Goal: Check status: Check status

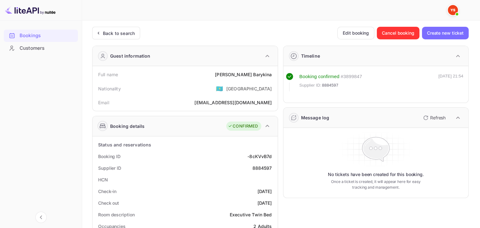
click at [125, 37] on div "Back to search" at bounding box center [116, 33] width 48 height 13
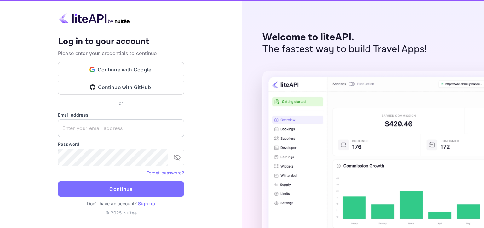
type input "[EMAIL_ADDRESS][DOMAIN_NAME]"
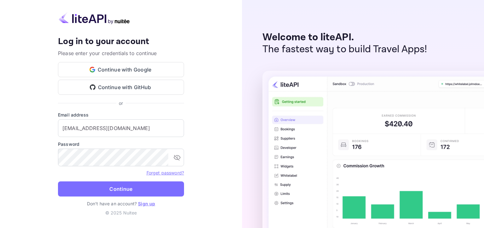
click at [138, 189] on button "Continue" at bounding box center [121, 189] width 126 height 15
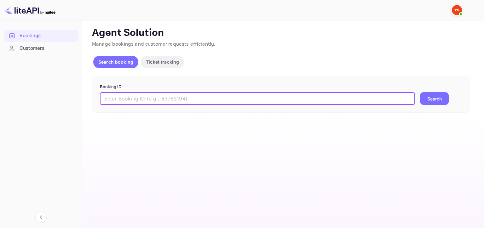
click at [282, 101] on input "text" at bounding box center [257, 98] width 315 height 13
paste input "9269120"
type input "9269120"
click at [420, 92] on button "Search" at bounding box center [434, 98] width 29 height 13
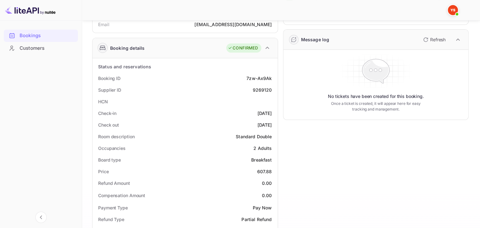
scroll to position [78, 0]
